Goal: Task Accomplishment & Management: Complete application form

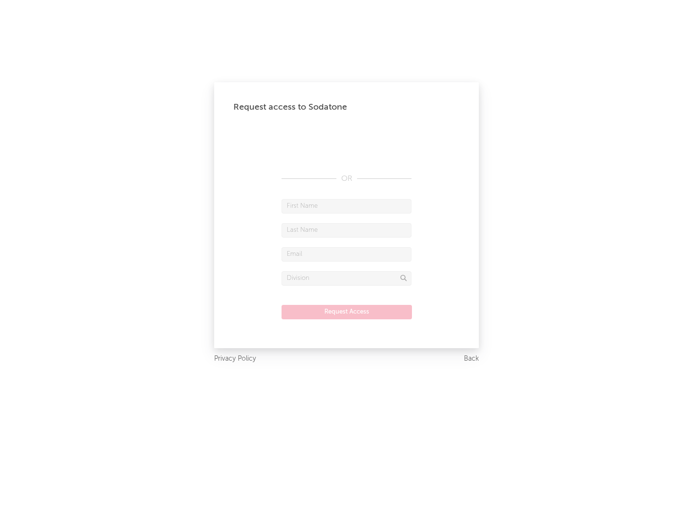
click at [346, 206] on input "text" at bounding box center [346, 206] width 130 height 14
type input "[PERSON_NAME]"
click at [346, 230] on input "text" at bounding box center [346, 230] width 130 height 14
type input "[PERSON_NAME]"
click at [346, 254] on input "text" at bounding box center [346, 254] width 130 height 14
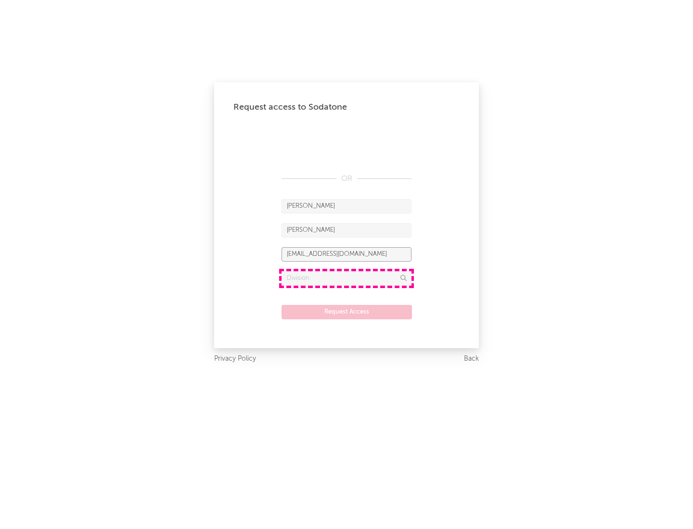
type input "[EMAIL_ADDRESS][DOMAIN_NAME]"
click at [346, 278] on input "text" at bounding box center [346, 278] width 130 height 14
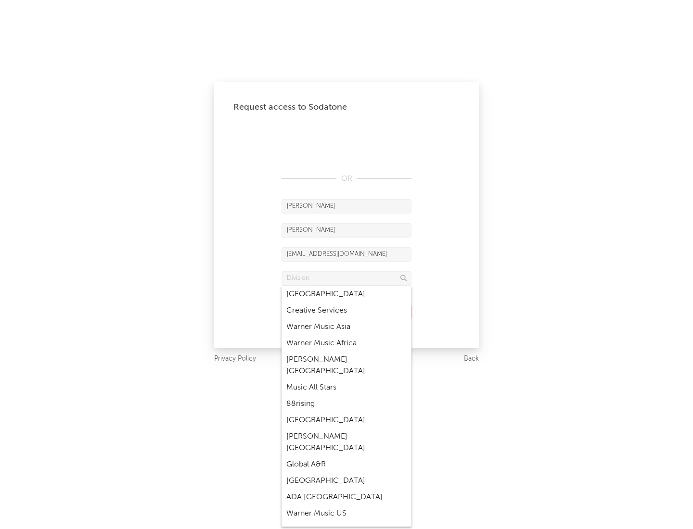
click at [346, 379] on div "Music All Stars" at bounding box center [346, 387] width 130 height 16
type input "Music All Stars"
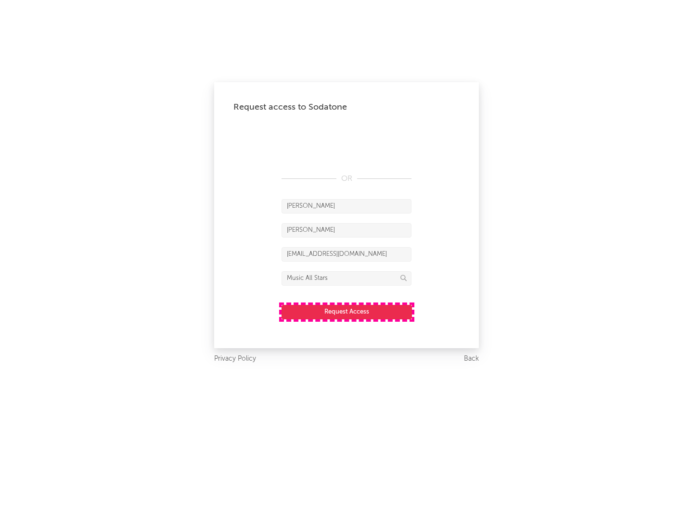
click at [346, 312] on button "Request Access" at bounding box center [346, 312] width 130 height 14
